Goal: Find contact information: Obtain details needed to contact an individual or organization

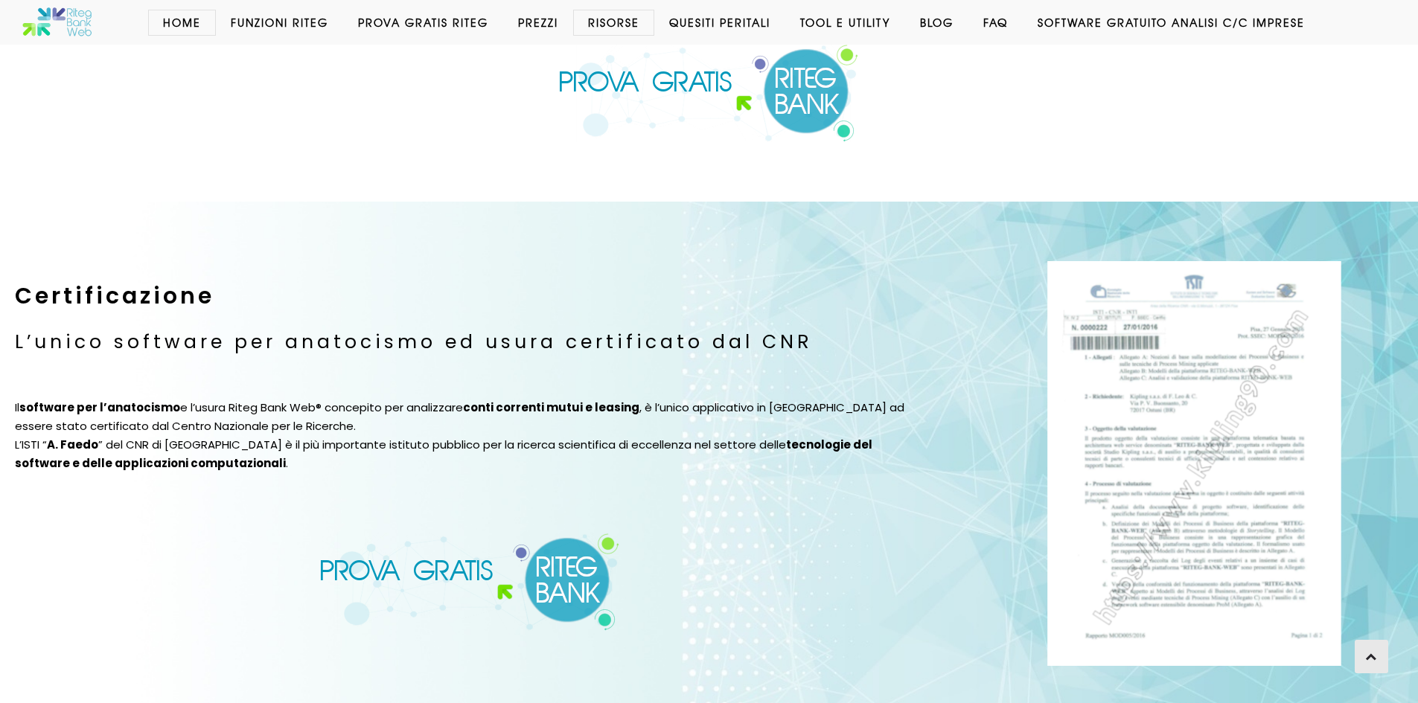
scroll to position [1675, 0]
click at [803, 103] on img at bounding box center [708, 92] width 301 height 98
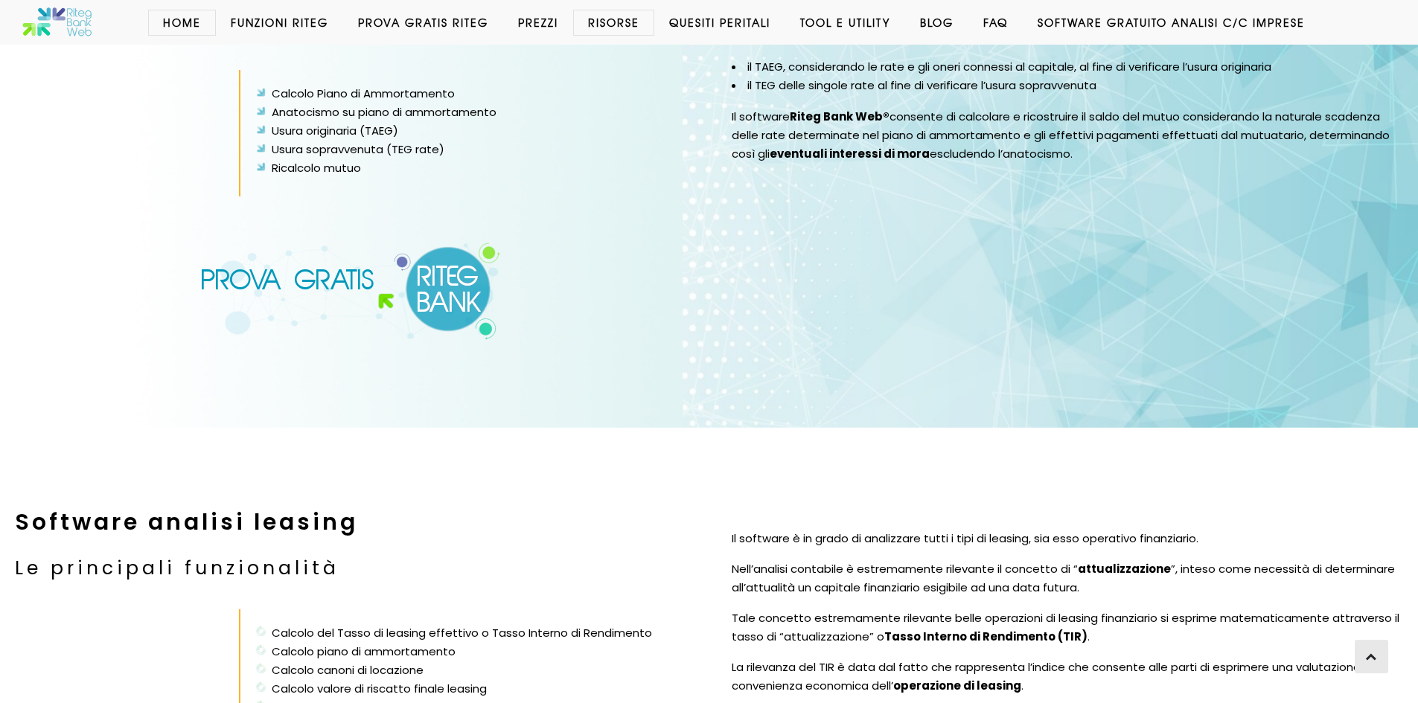
scroll to position [3015, 0]
click at [396, 140] on li "Usura sopravvenuta (TEG rate)" at bounding box center [471, 149] width 432 height 19
click at [282, 258] on img at bounding box center [350, 290] width 301 height 98
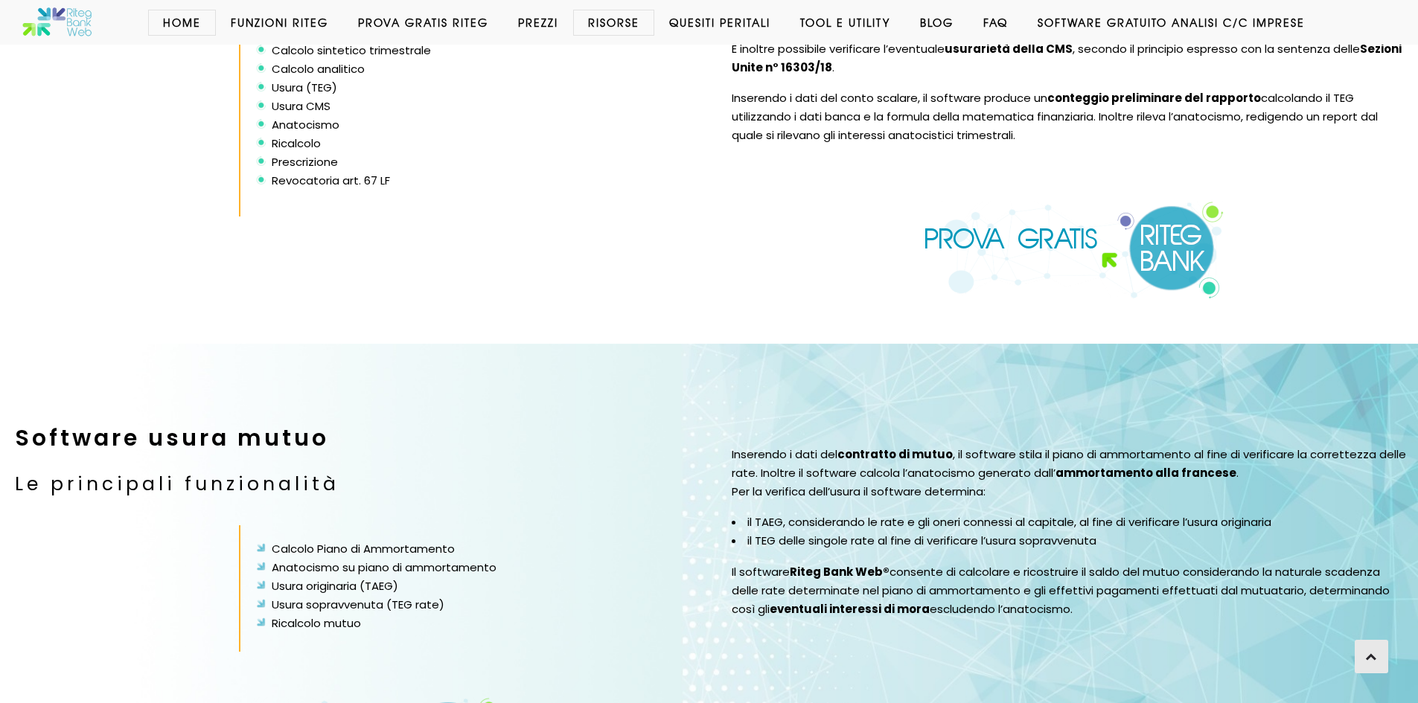
scroll to position [2565, 0]
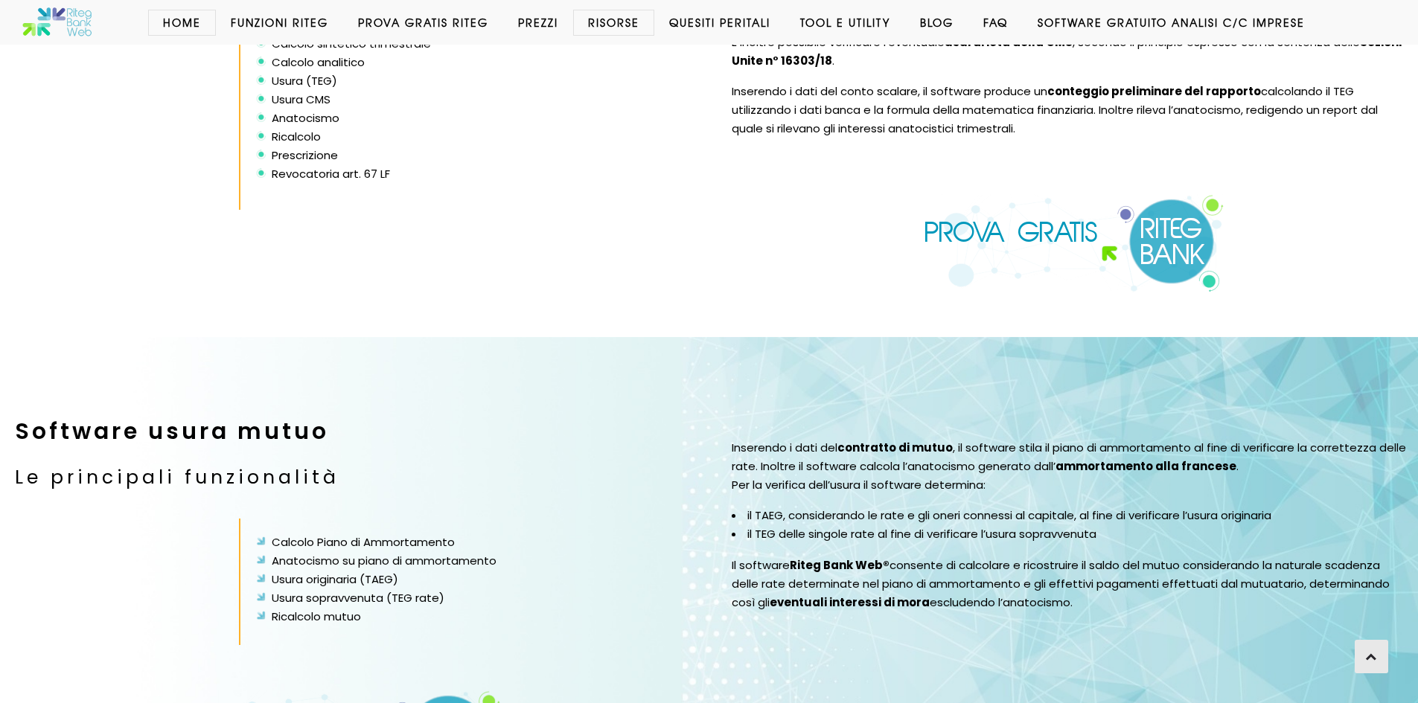
drag, startPoint x: 361, startPoint y: 479, endPoint x: 397, endPoint y: 476, distance: 35.9
click at [362, 479] on div "Software usura mutuo Le principali funzionalità" at bounding box center [351, 453] width 702 height 112
click at [726, 459] on div "Inserendo i dati del contratto di mutuo , il software stila il piano di ammorta…" at bounding box center [1067, 607] width 717 height 540
click at [854, 558] on strong "Riteg Bank Web®" at bounding box center [840, 566] width 100 height 16
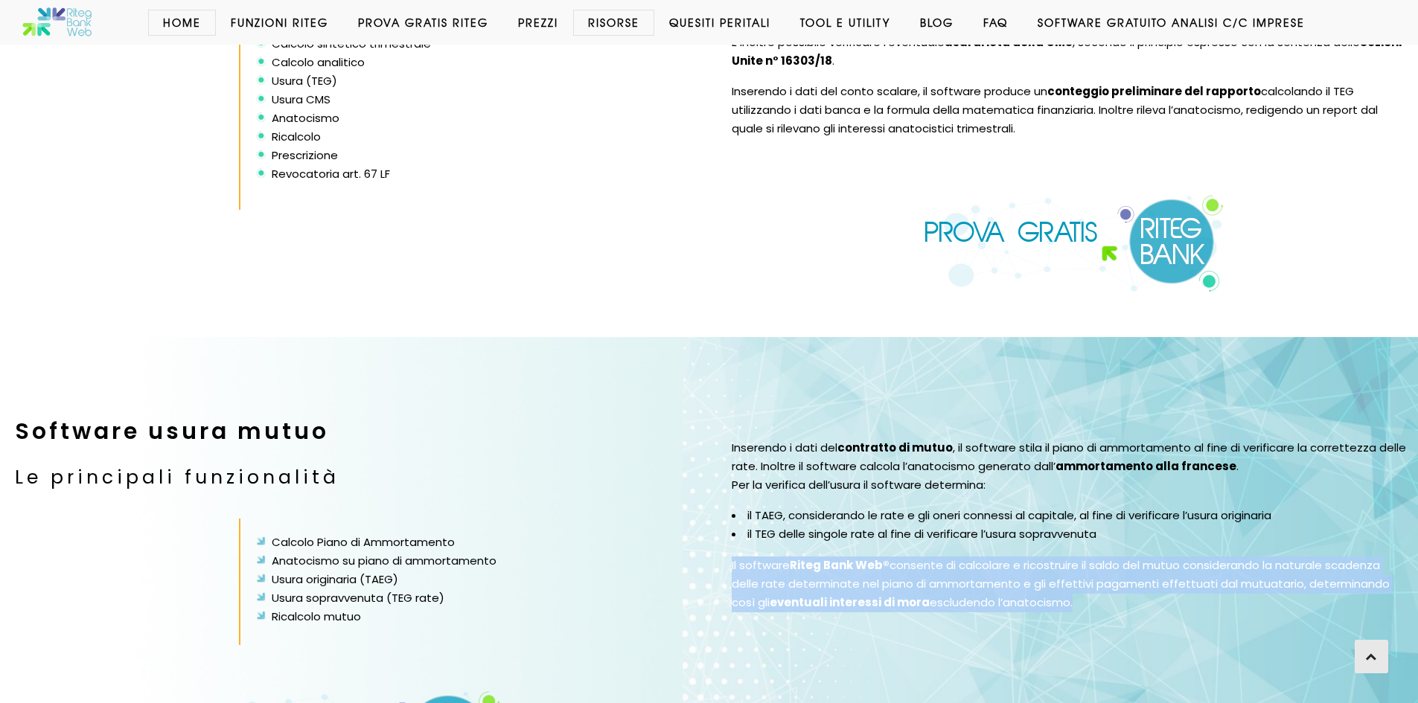
click at [854, 558] on strong "Riteg Bank Web®" at bounding box center [840, 566] width 100 height 16
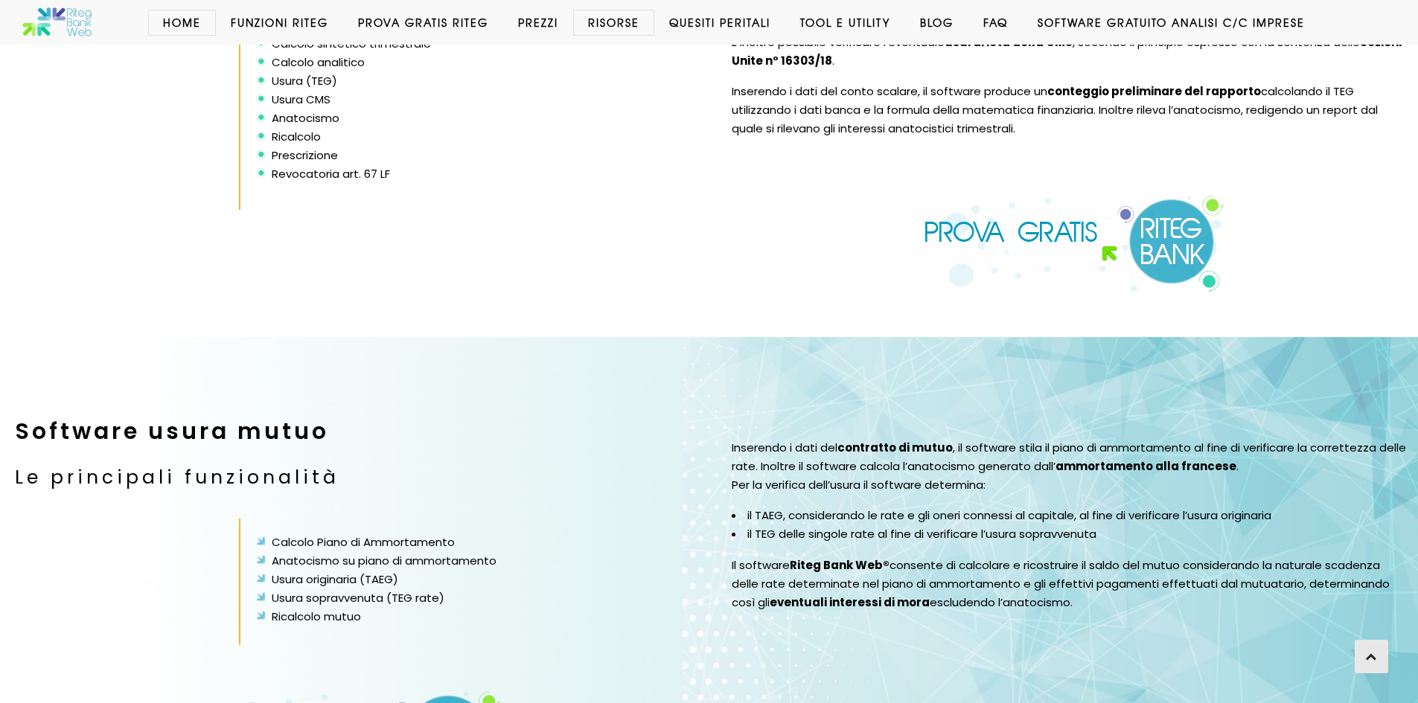
click at [399, 357] on div at bounding box center [351, 367] width 702 height 60
click at [182, 17] on link "Home" at bounding box center [182, 22] width 68 height 15
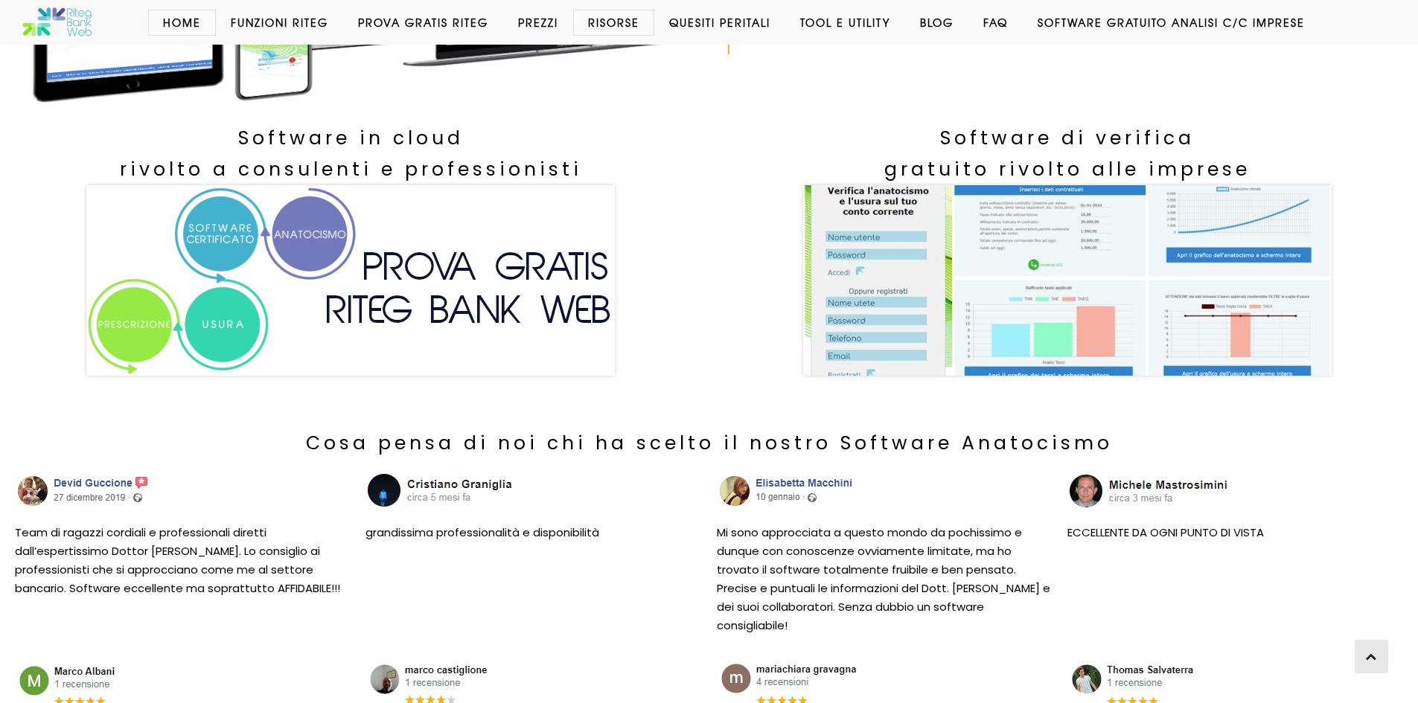
scroll to position [447, 0]
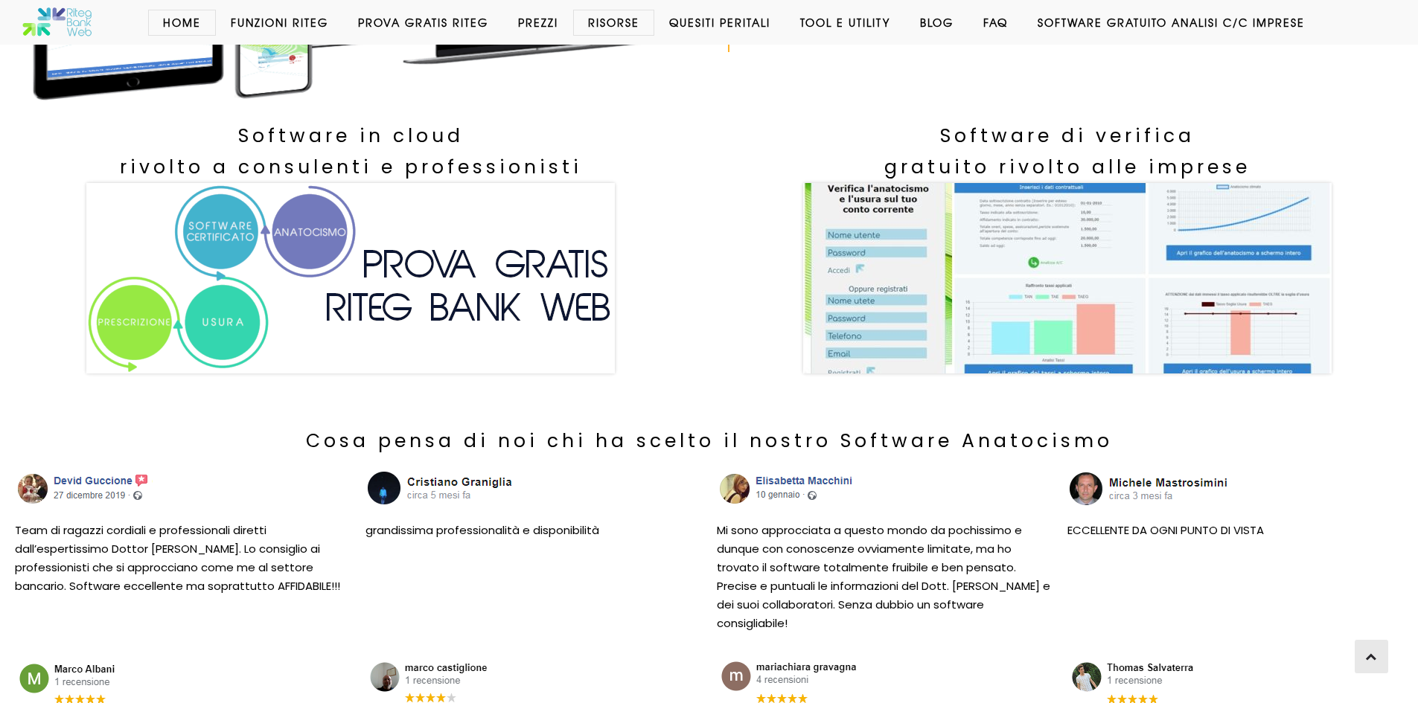
click at [322, 567] on p "Team di ragazzi cordiali e professionali diretti dall’espertissimo Dottor [PERS…" at bounding box center [183, 559] width 336 height 74
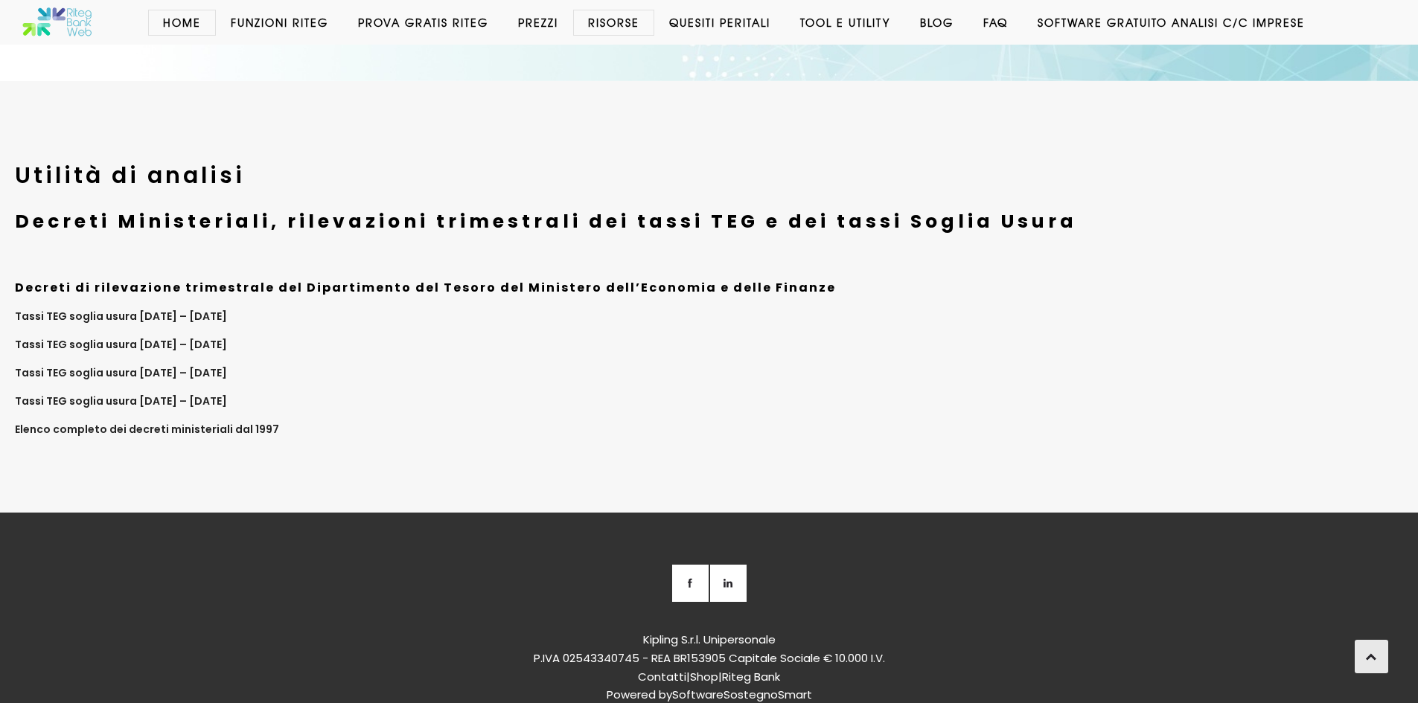
scroll to position [5823, 0]
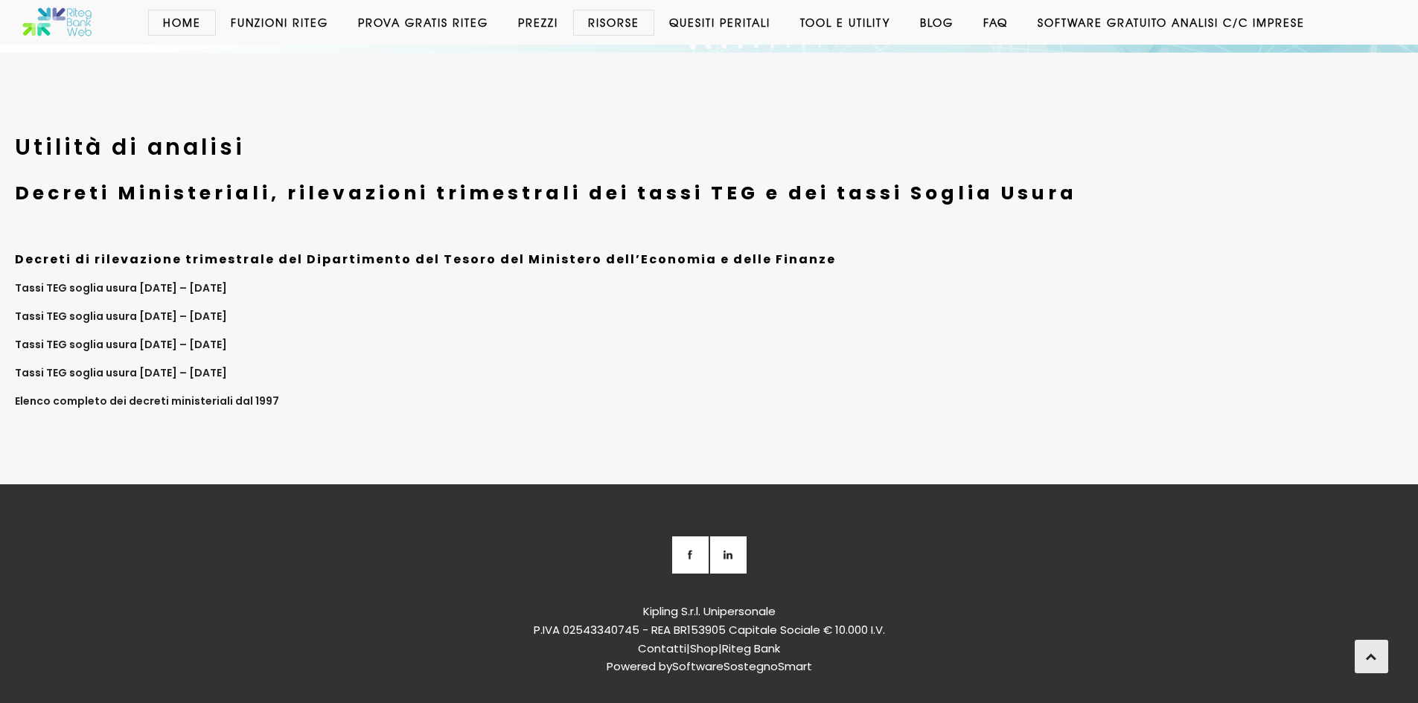
click at [678, 603] on div "Kipling S.r.l. Unipersonale P.IVA 02543340745 - REA BR153905 Capitale Sociale €…" at bounding box center [709, 651] width 878 height 97
click at [666, 641] on font "Contatti" at bounding box center [662, 649] width 48 height 16
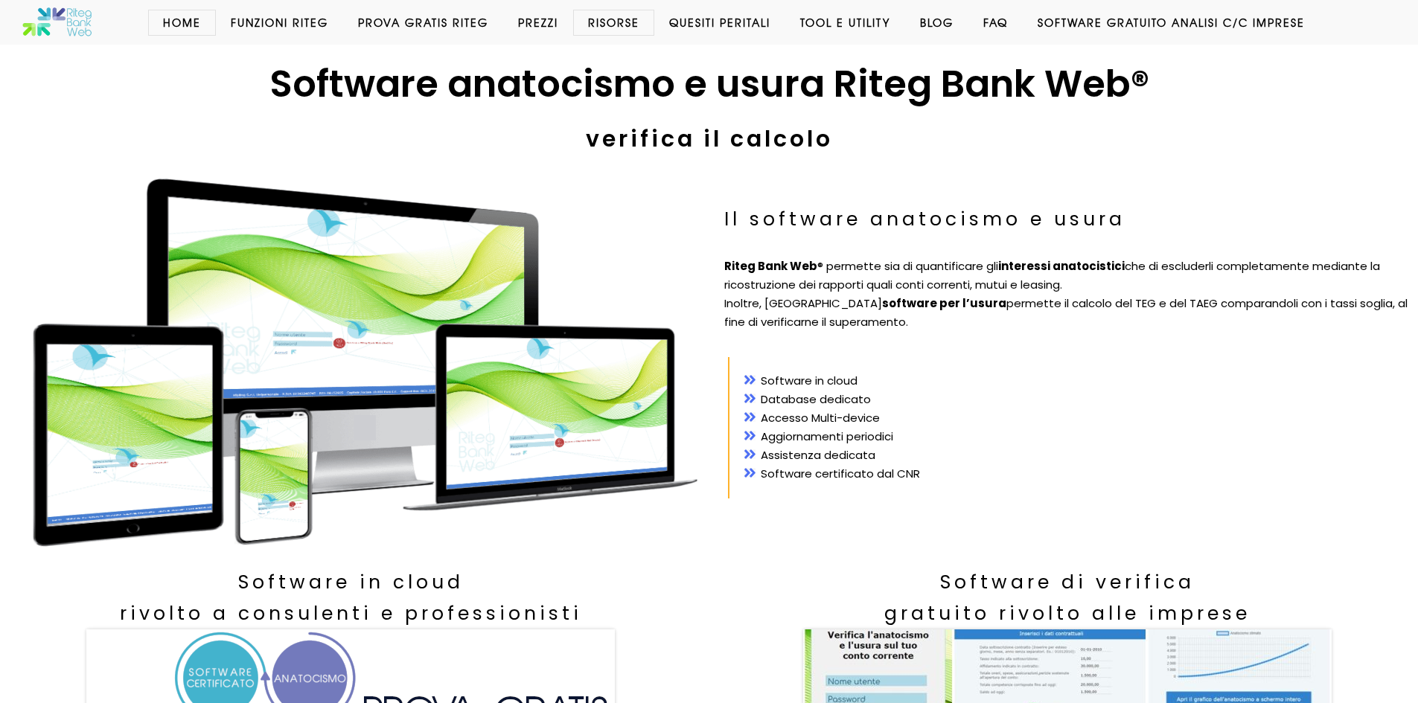
click at [775, 100] on h1 "Software anatocismo e usura Riteg Bank Web®" at bounding box center [709, 84] width 1388 height 49
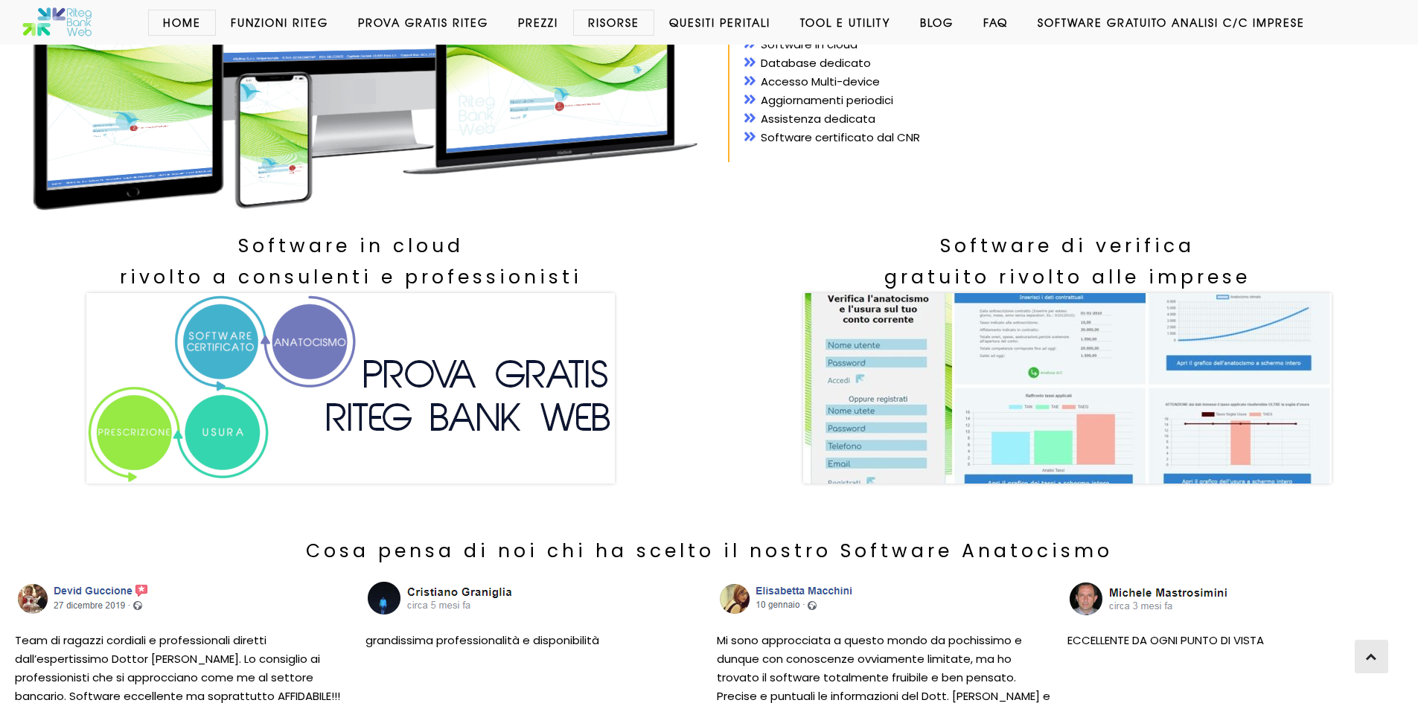
scroll to position [335, 0]
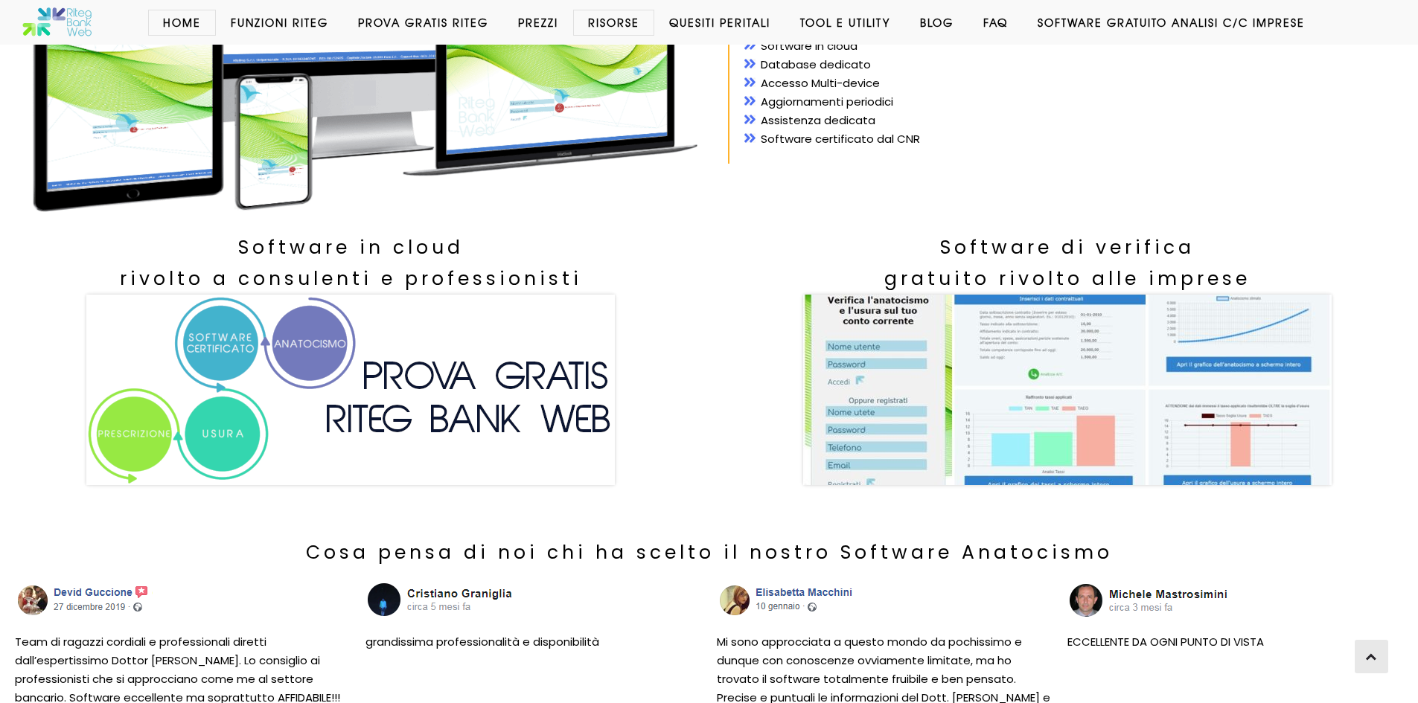
click at [214, 433] on img at bounding box center [350, 390] width 529 height 191
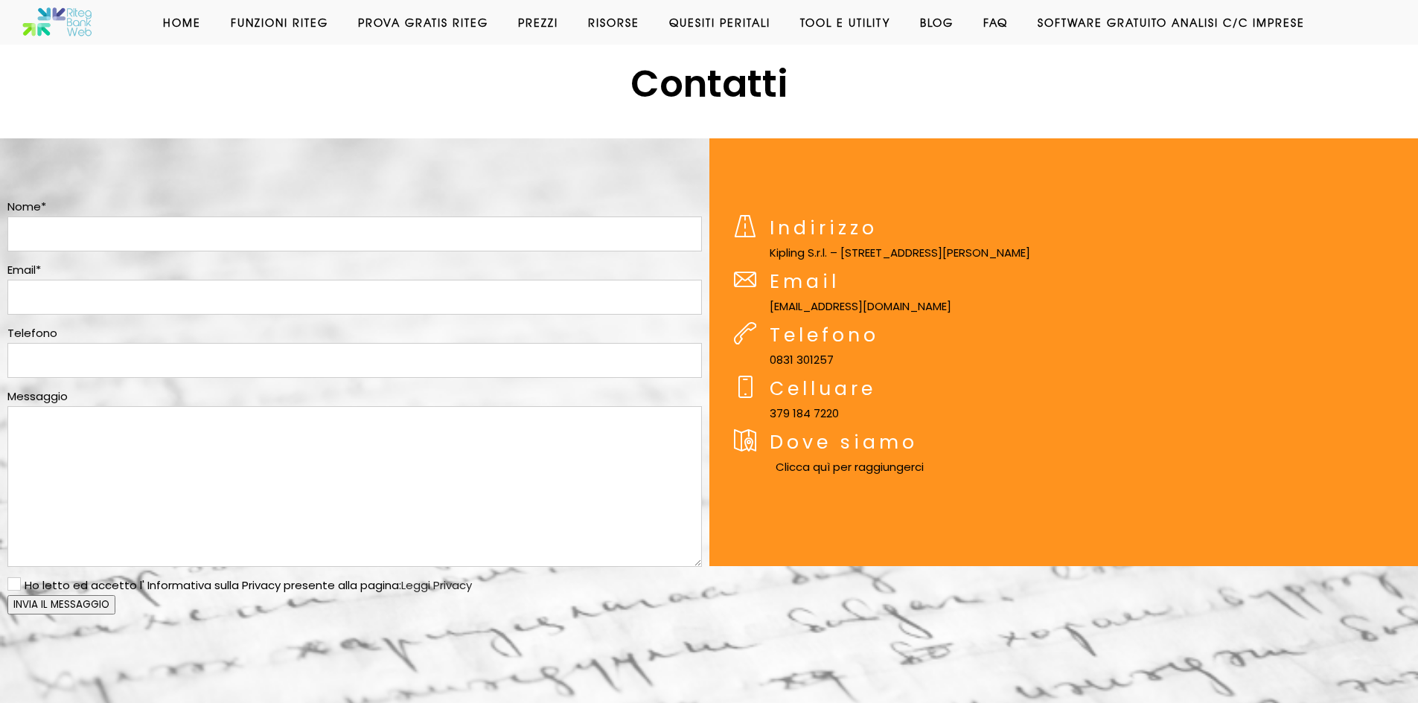
click at [485, 233] on input "text" at bounding box center [354, 234] width 695 height 35
